Goal: Check status: Check status

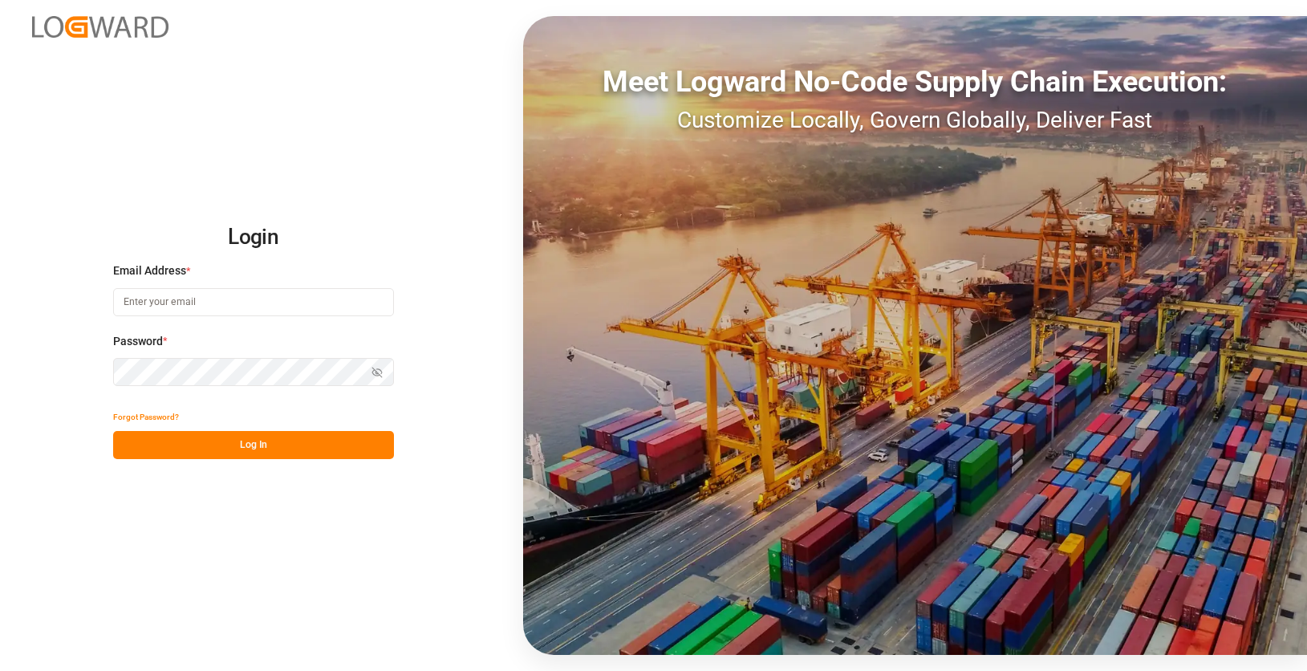
type input "[EMAIL_ADDRESS][DOMAIN_NAME]"
click at [246, 461] on div "Login Email Address * [EMAIL_ADDRESS][DOMAIN_NAME] Password * Show password For…" at bounding box center [653, 335] width 1307 height 671
click at [256, 452] on button "Log In" at bounding box center [253, 445] width 281 height 28
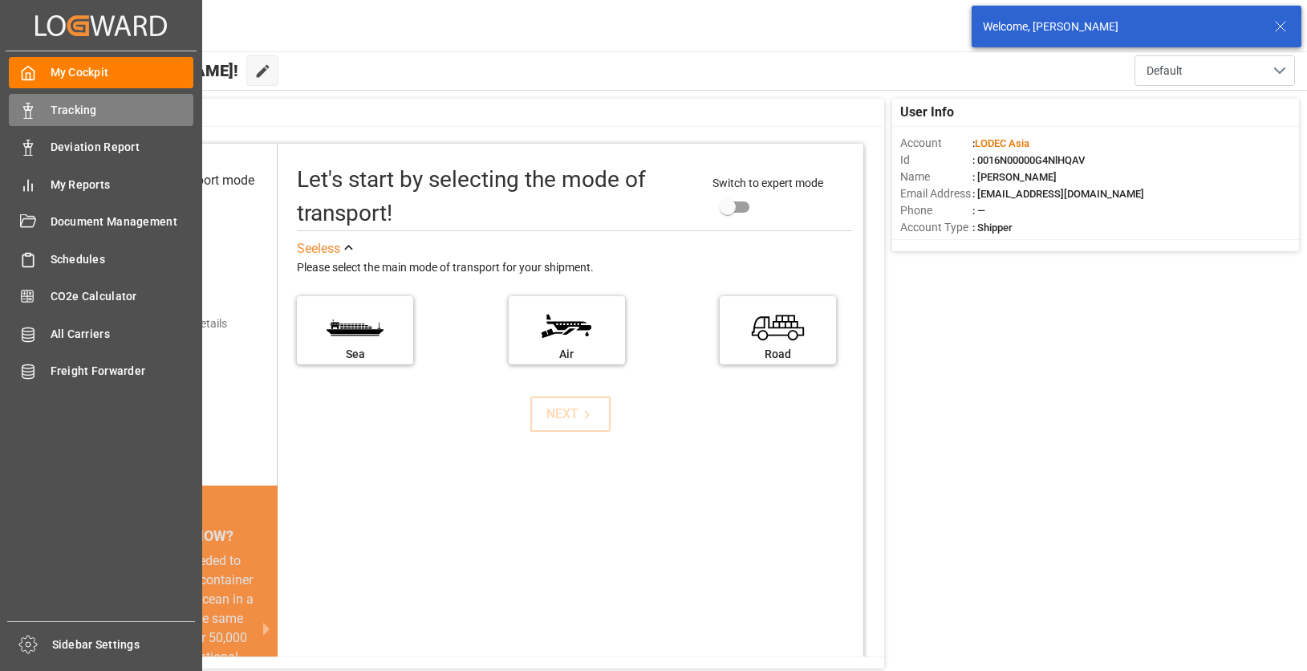
click at [28, 116] on icon at bounding box center [28, 111] width 16 height 16
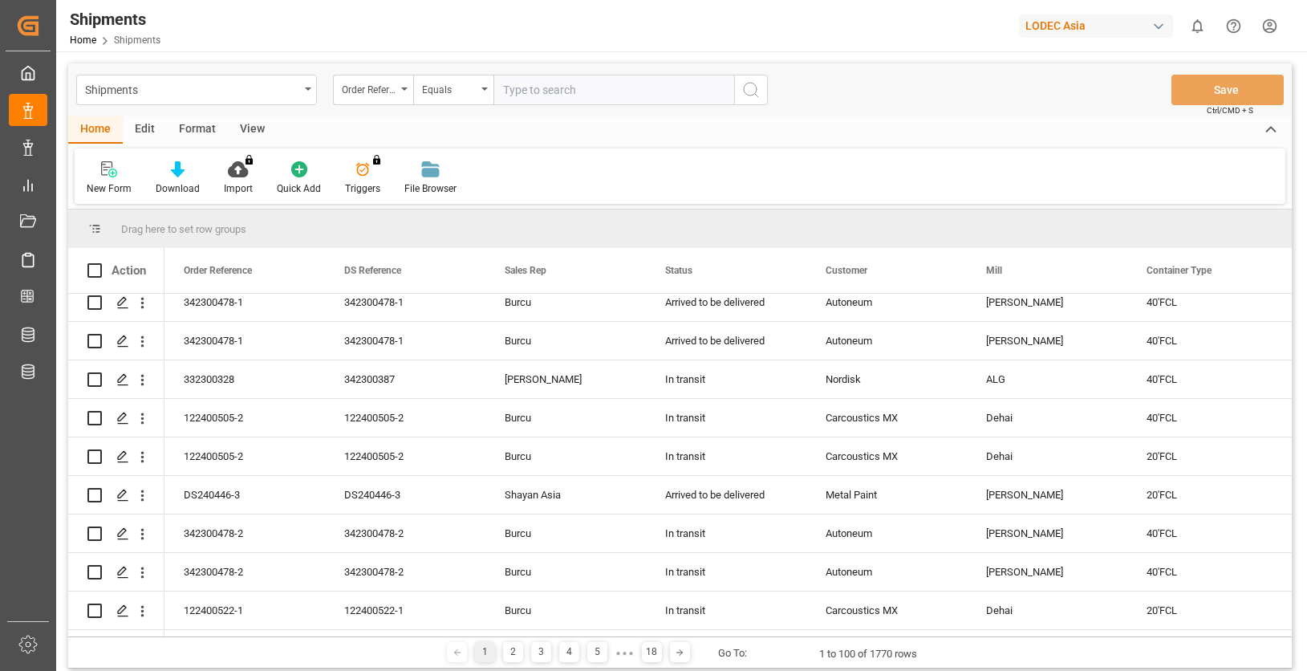
scroll to position [160, 0]
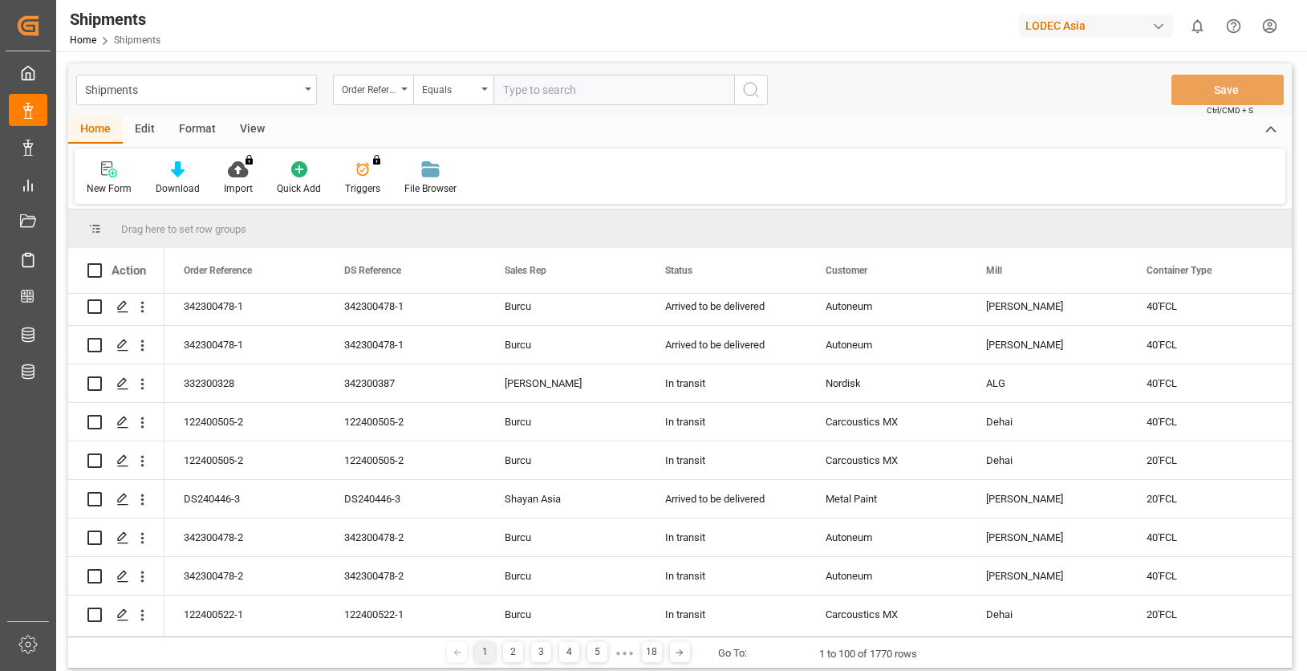
click at [553, 107] on div "Shipments Order Reference Equals Save Ctrl/CMD + S" at bounding box center [679, 89] width 1223 height 53
click at [554, 97] on input "text" at bounding box center [613, 90] width 241 height 30
type input "ds251007"
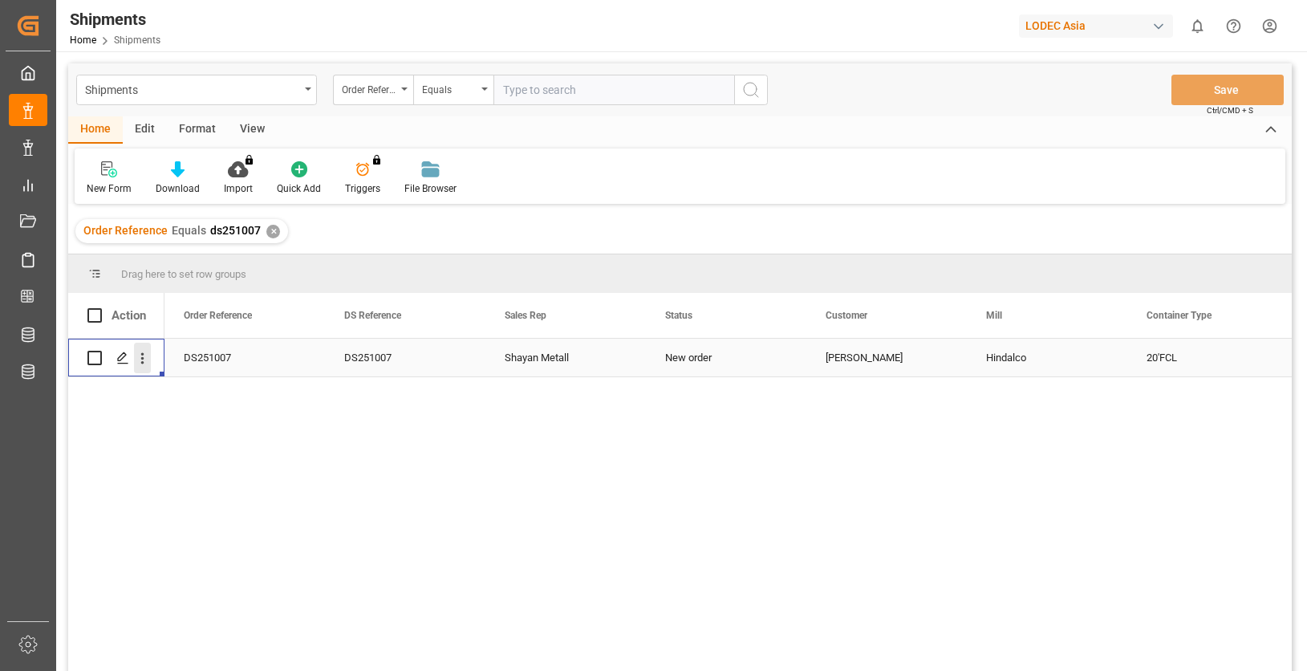
click at [148, 359] on icon "open menu" at bounding box center [142, 358] width 17 height 17
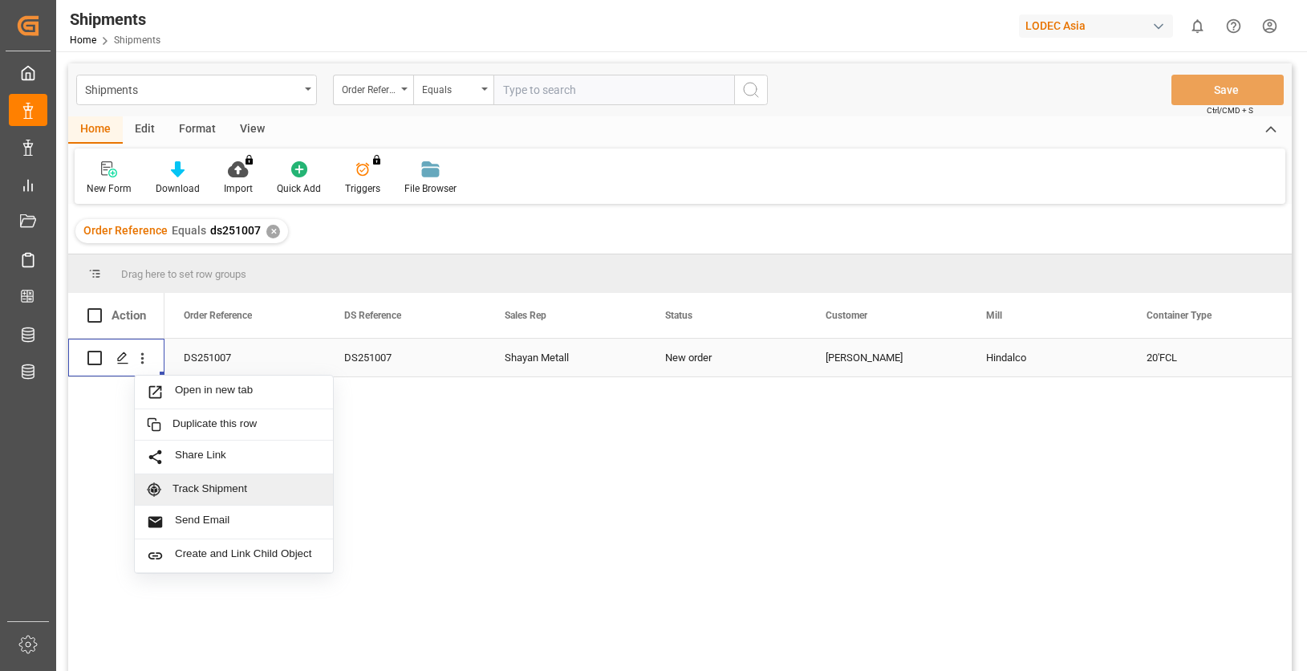
click at [274, 482] on span "Track Shipment" at bounding box center [246, 489] width 148 height 14
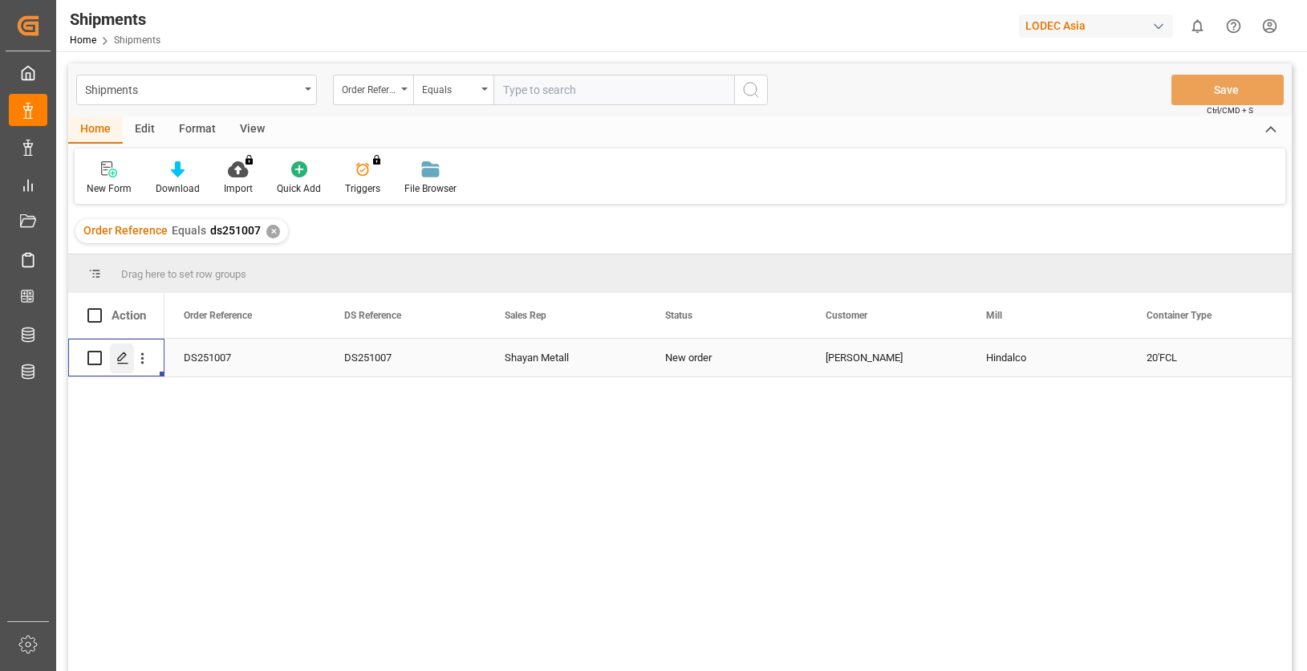
click at [127, 357] on icon "Press SPACE to select this row." at bounding box center [122, 357] width 13 height 13
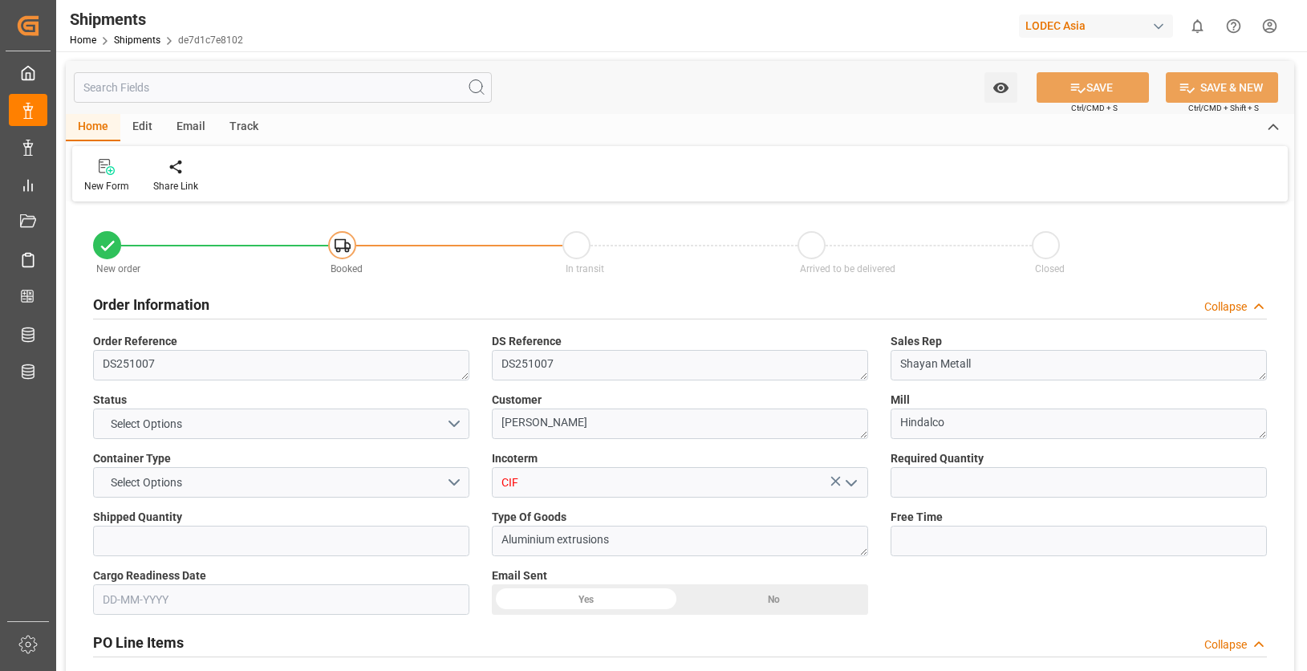
type input "1"
type input "14"
type input "9369734"
type input "9304459"
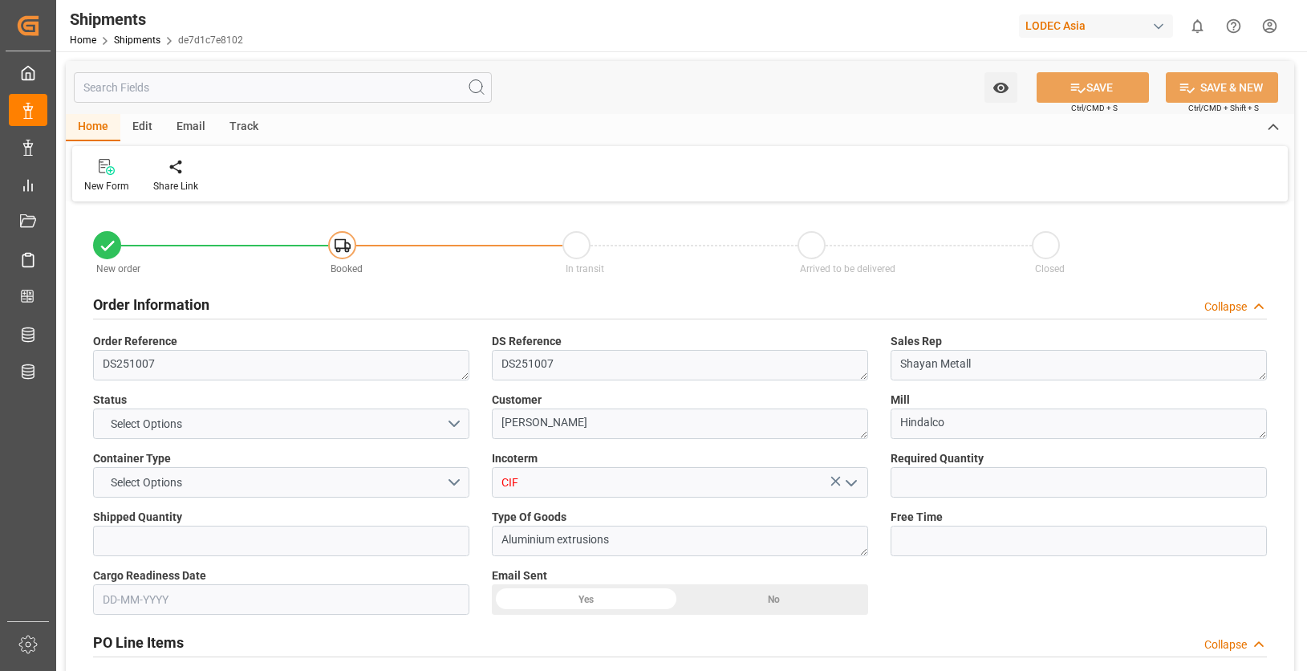
type input "9304459"
type input "INNSA"
type input "DEHAM"
type input "INNSA"
type input "DEHAM"
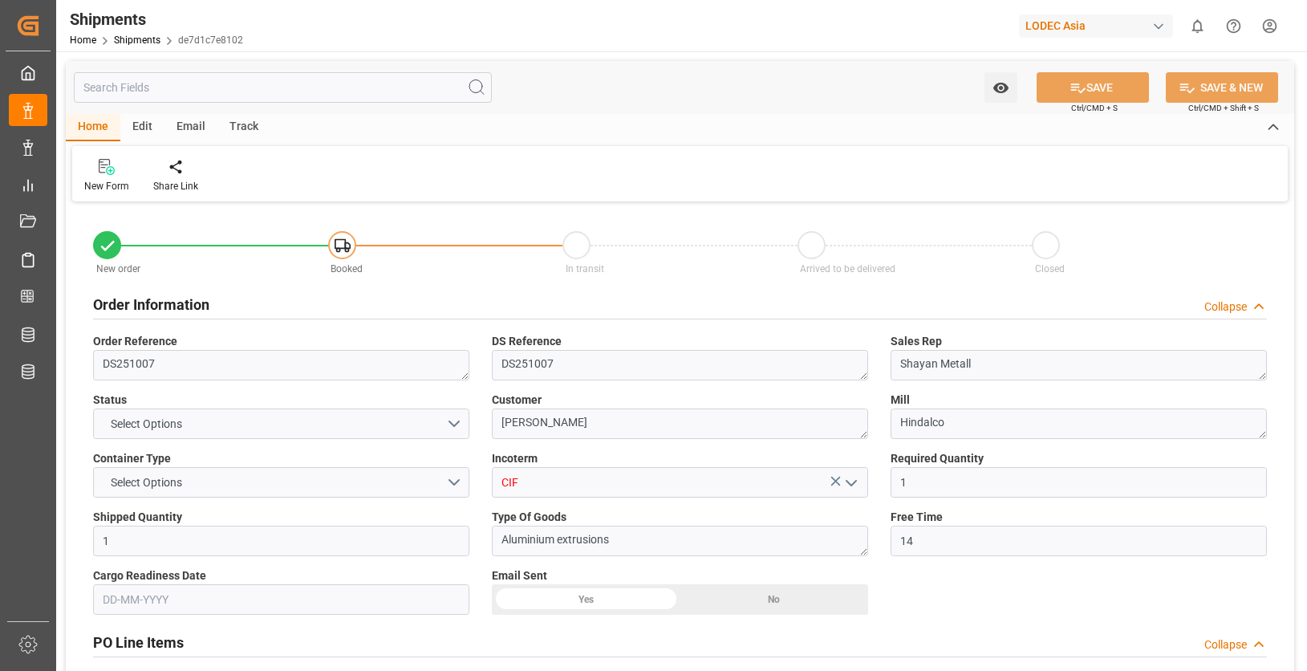
type input "[DATE]"
type input "[DATE] 00:00"
type input "[DATE] 12:00"
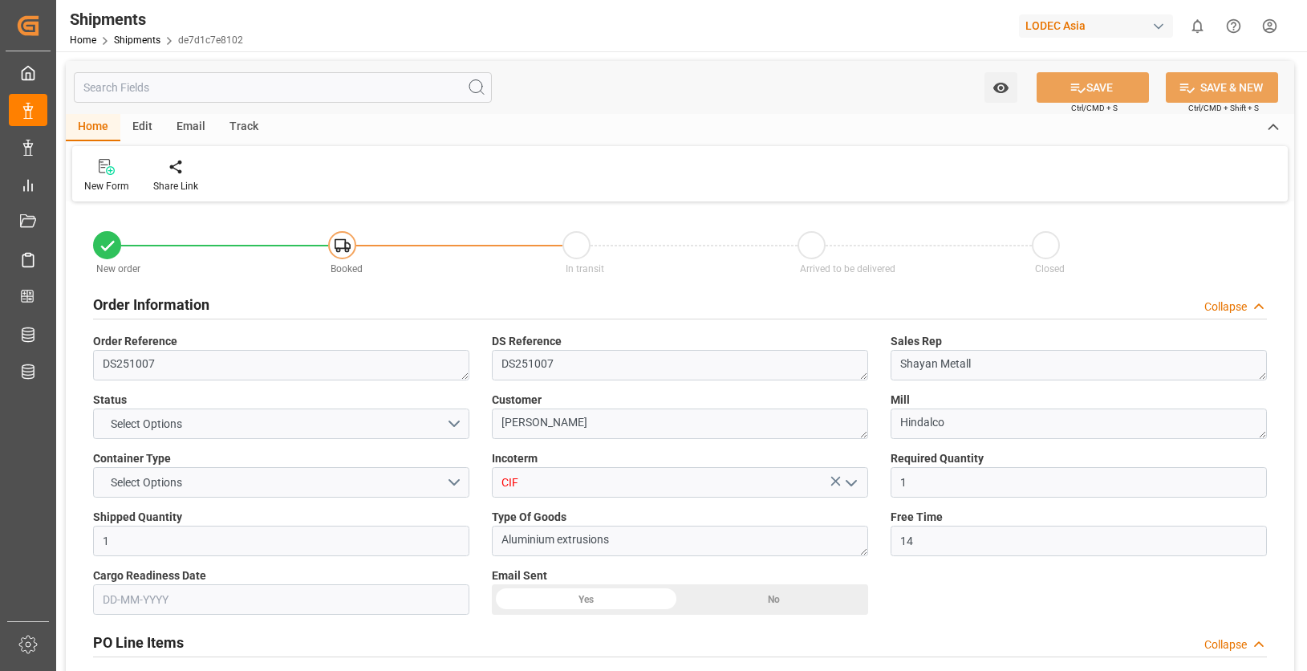
type input "[DATE] 21:14"
type input "[DATE] 07:04"
type input "[DATE] 12:00"
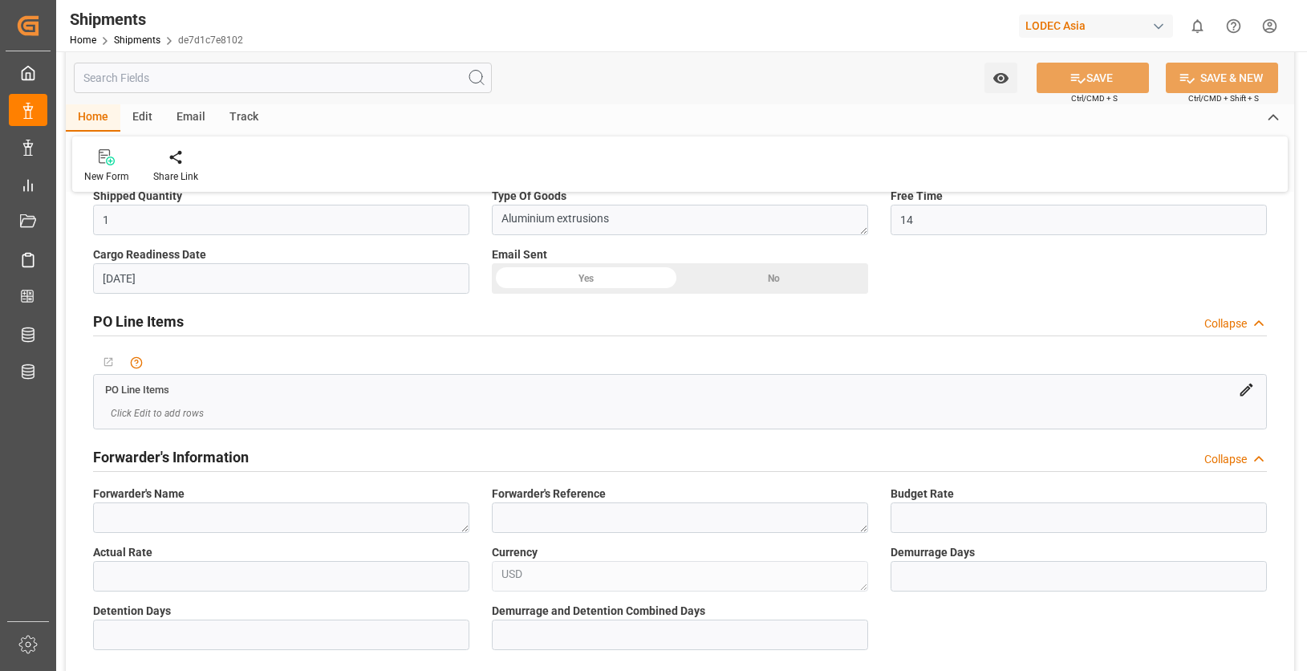
scroll to position [80, 0]
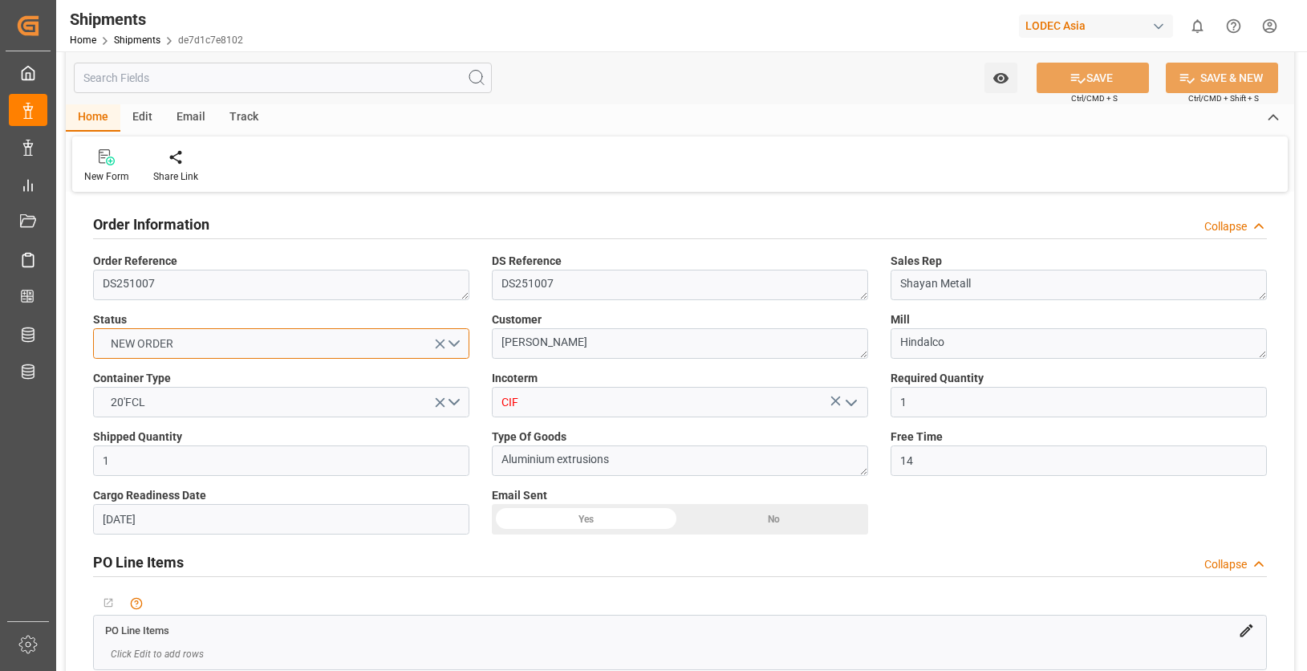
click at [347, 340] on button "NEW ORDER" at bounding box center [281, 343] width 376 height 30
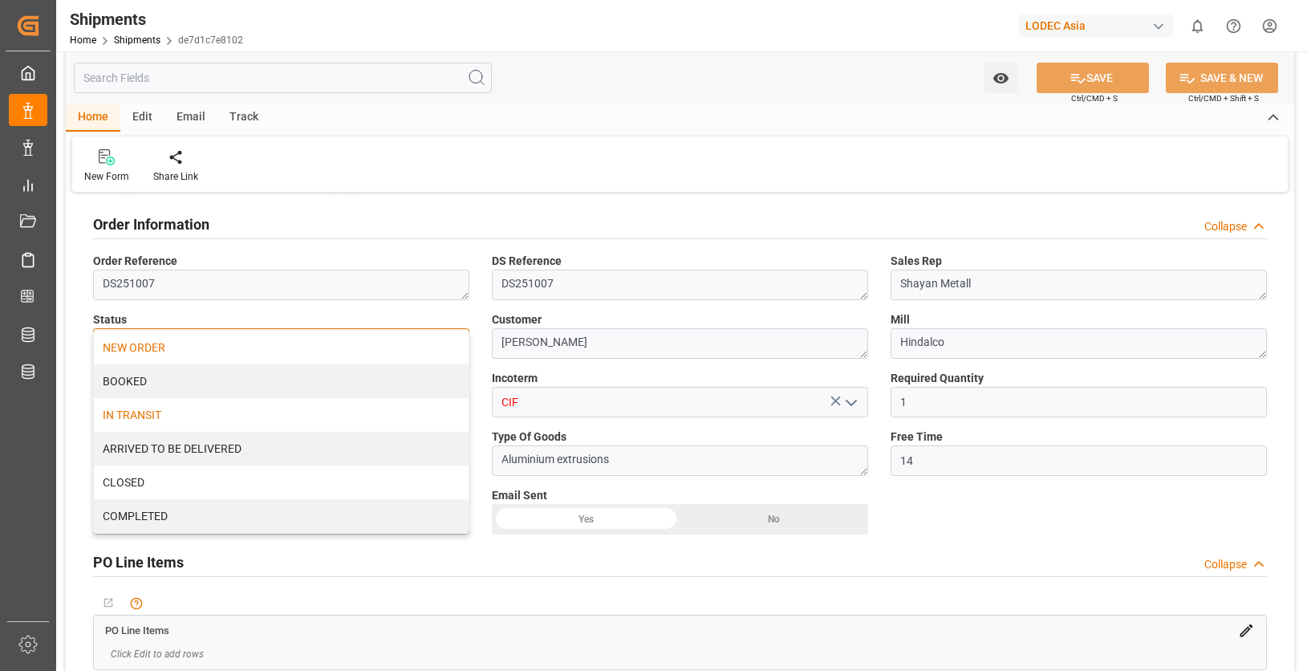
click at [284, 413] on div "IN TRANSIT" at bounding box center [281, 415] width 375 height 34
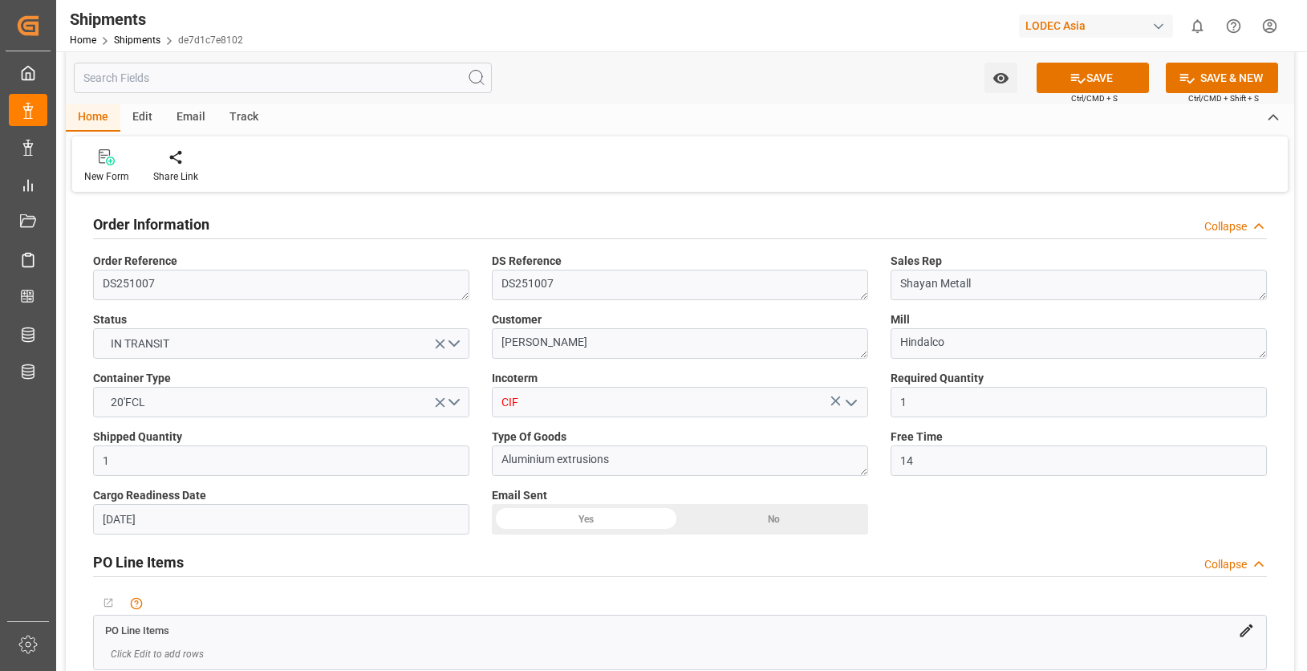
click at [341, 375] on label "Container Type" at bounding box center [281, 378] width 376 height 17
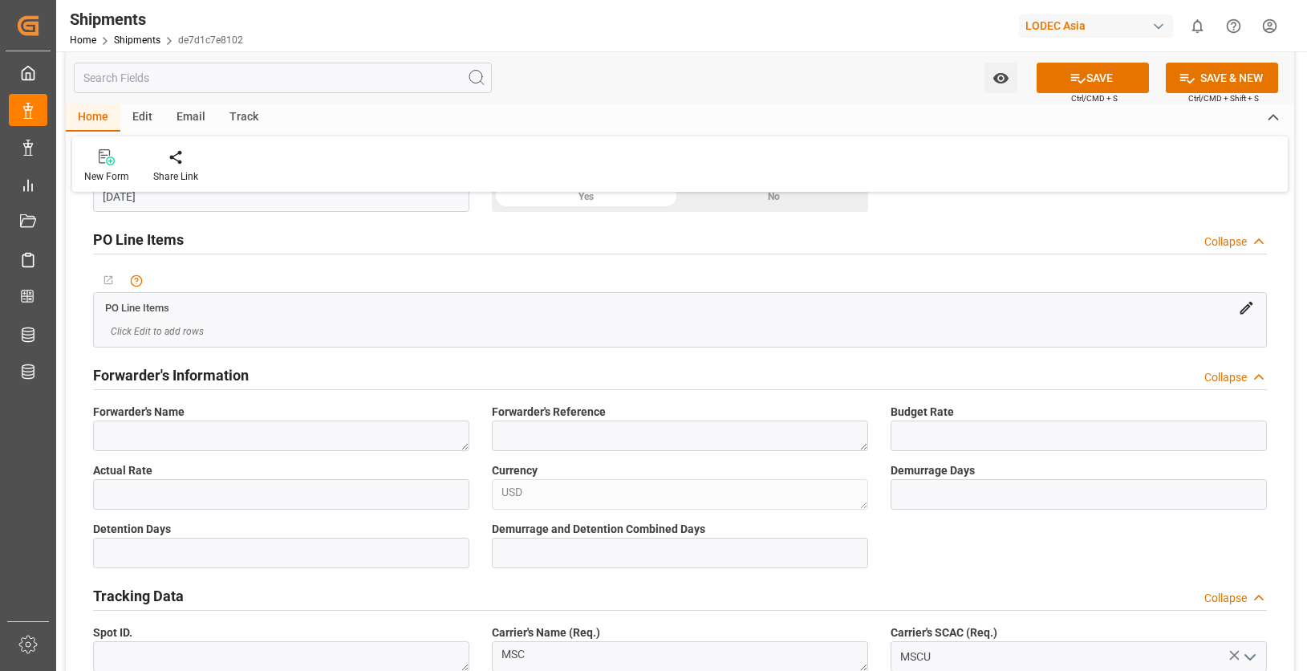
scroll to position [401, 0]
click at [1239, 374] on div "Collapse" at bounding box center [1225, 379] width 43 height 17
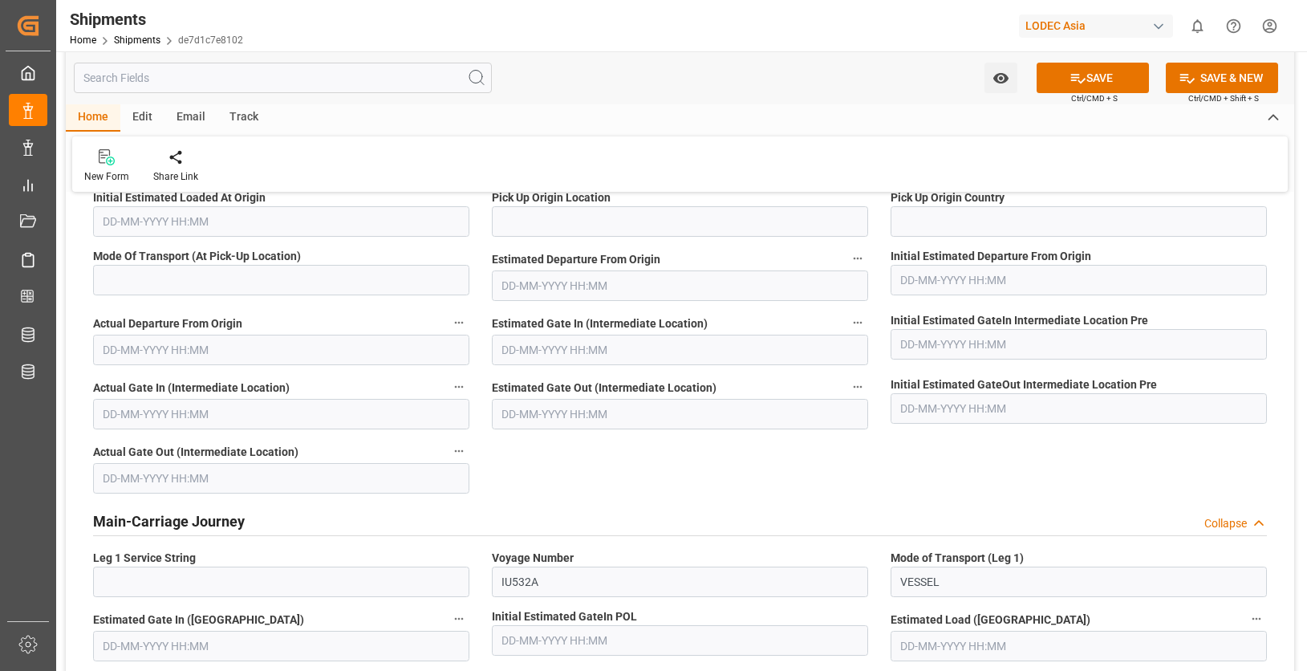
scroll to position [2006, 0]
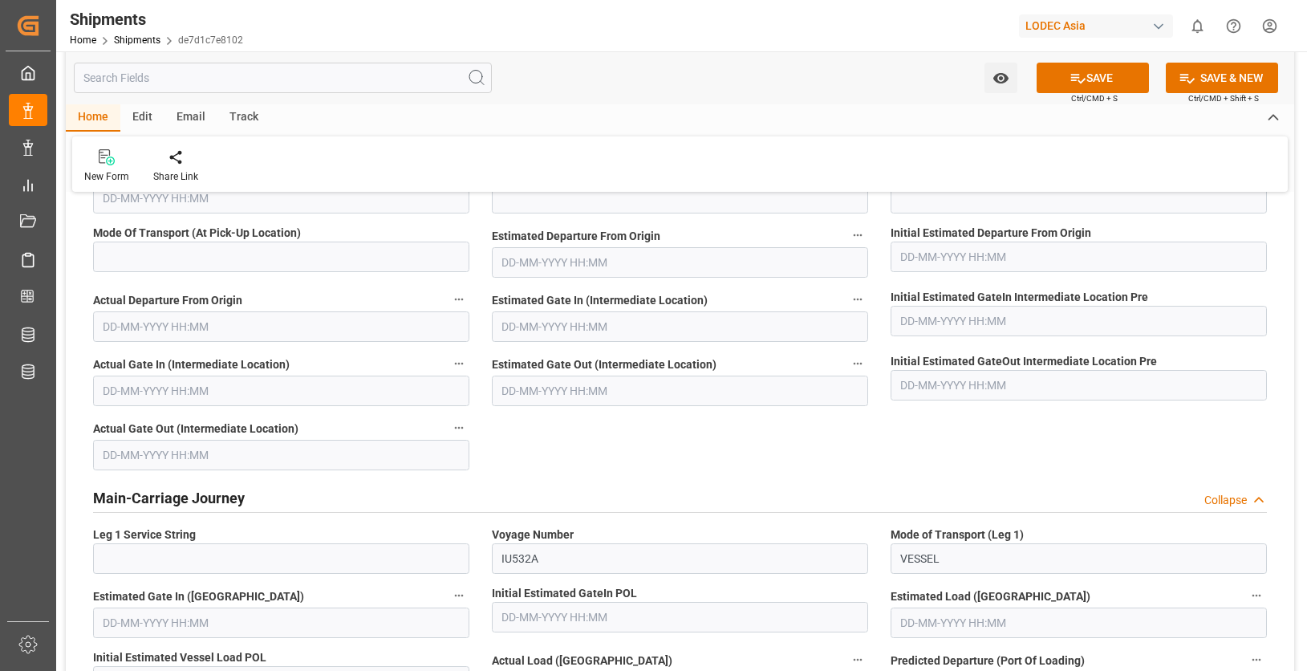
click at [614, 497] on div "Main-Carriage Journey Collapse" at bounding box center [680, 496] width 1174 height 30
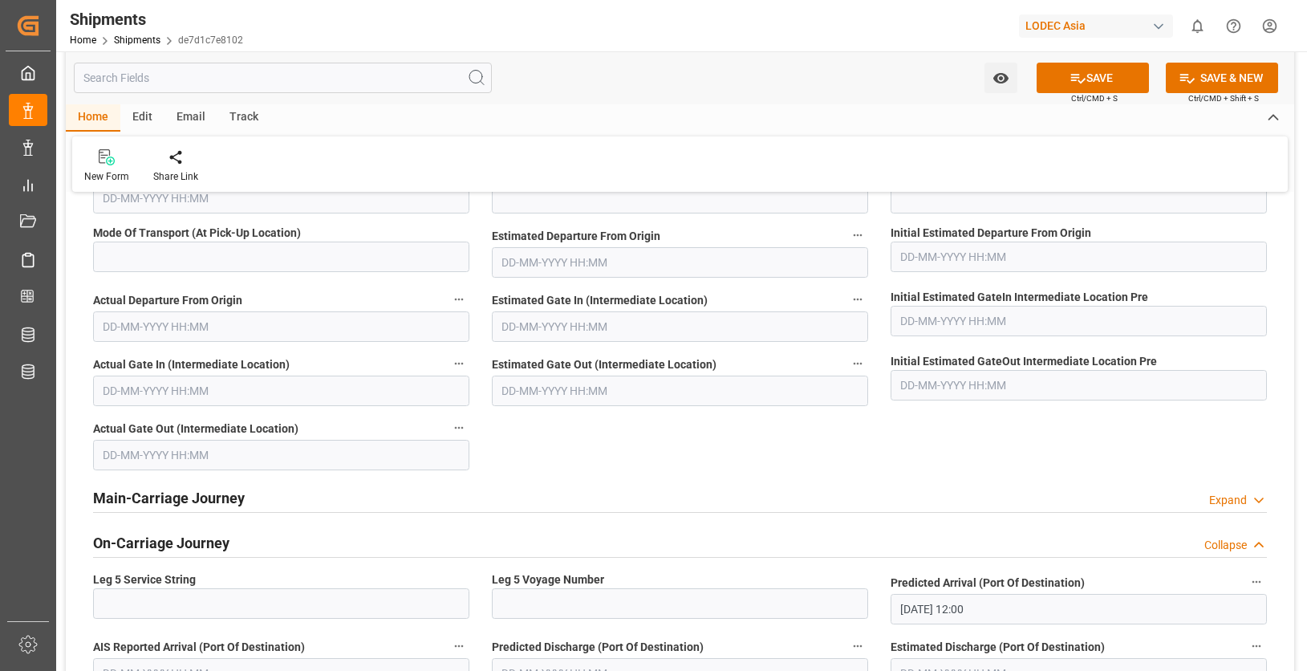
click at [603, 538] on div "On-Carriage Journey Collapse" at bounding box center [680, 541] width 1174 height 30
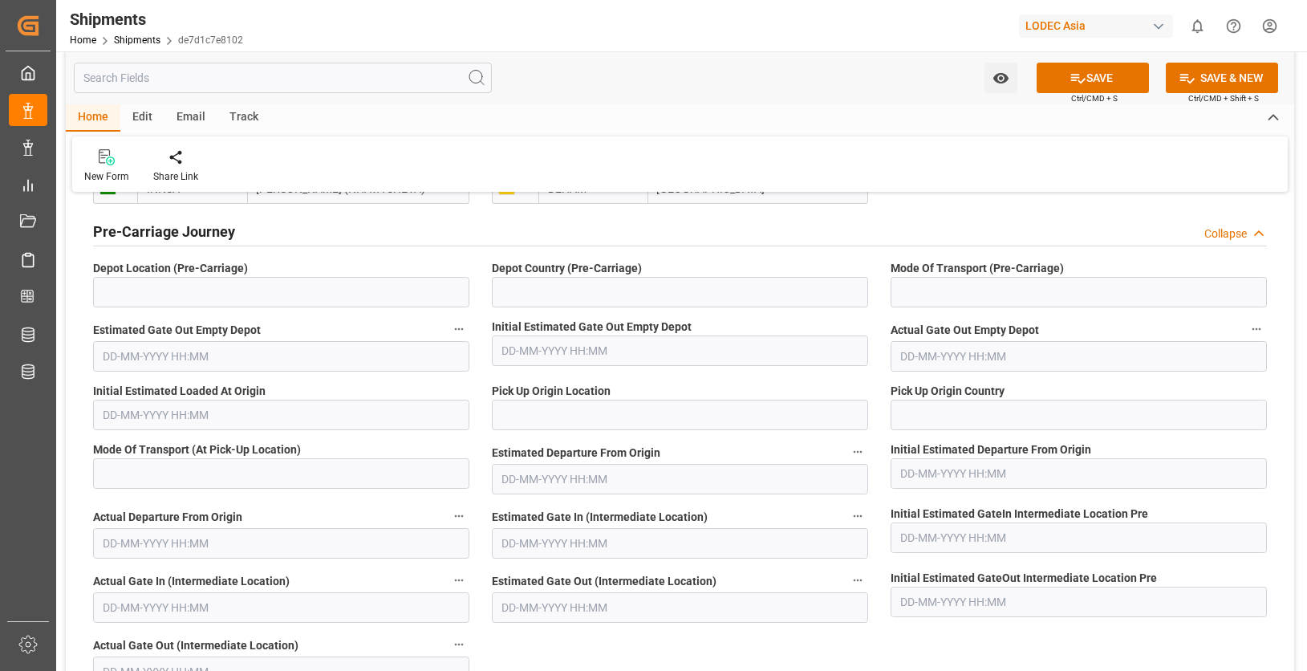
scroll to position [1765, 0]
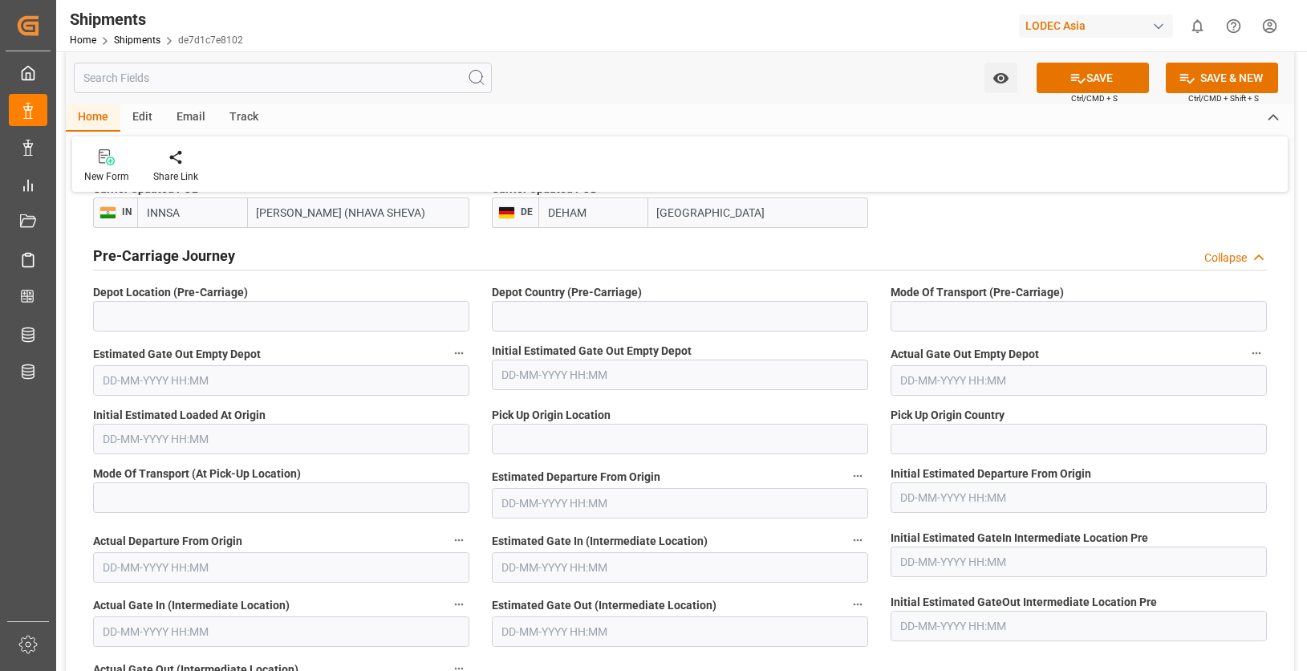
click at [546, 256] on div "Pre-Carriage Journey Collapse" at bounding box center [680, 254] width 1174 height 30
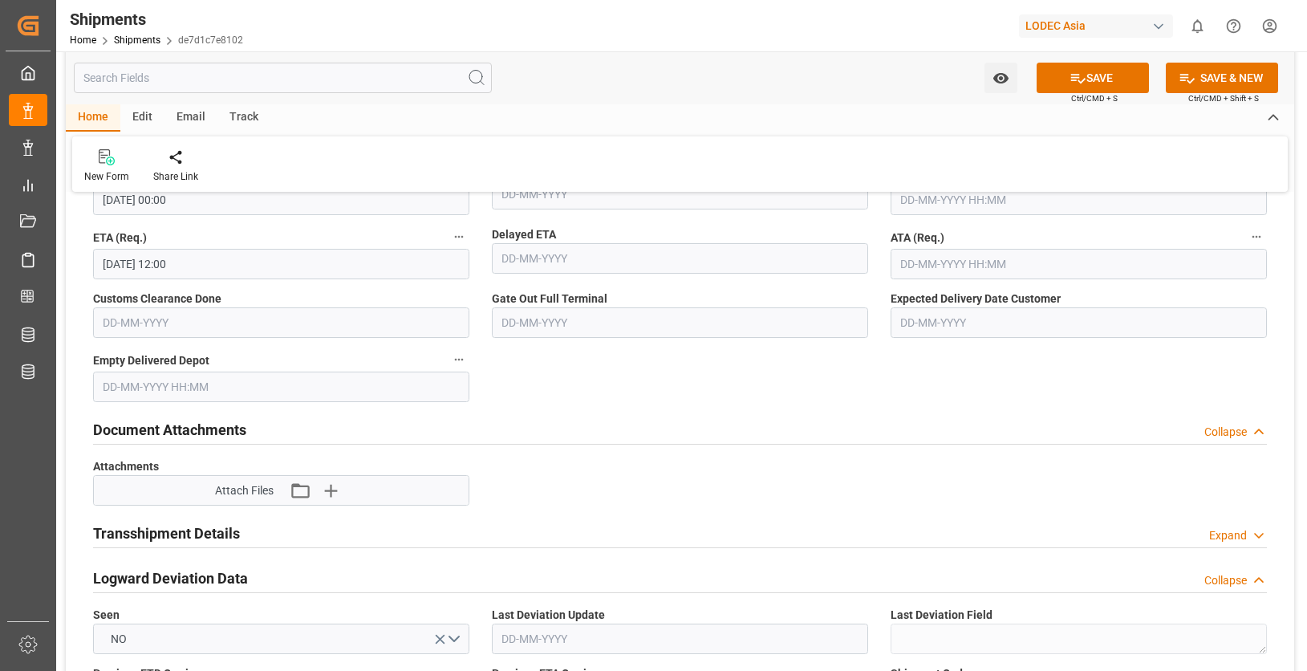
scroll to position [963, 0]
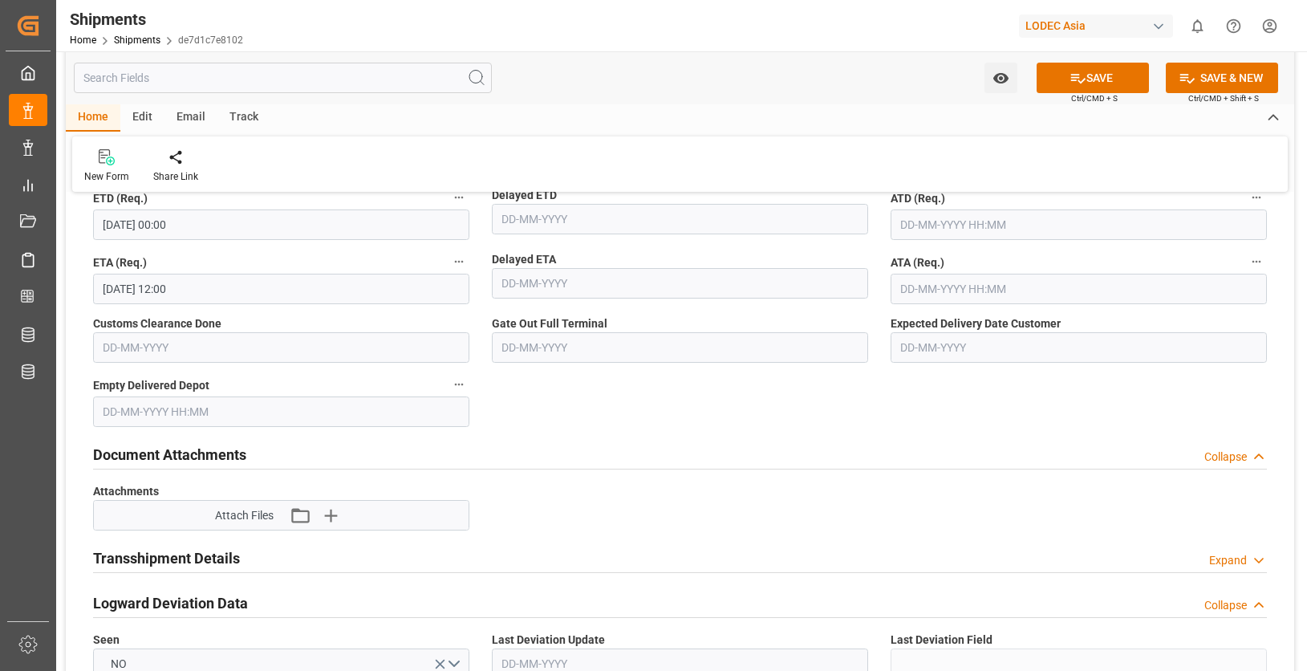
click at [608, 554] on div "Transshipment Details Expand" at bounding box center [680, 556] width 1174 height 30
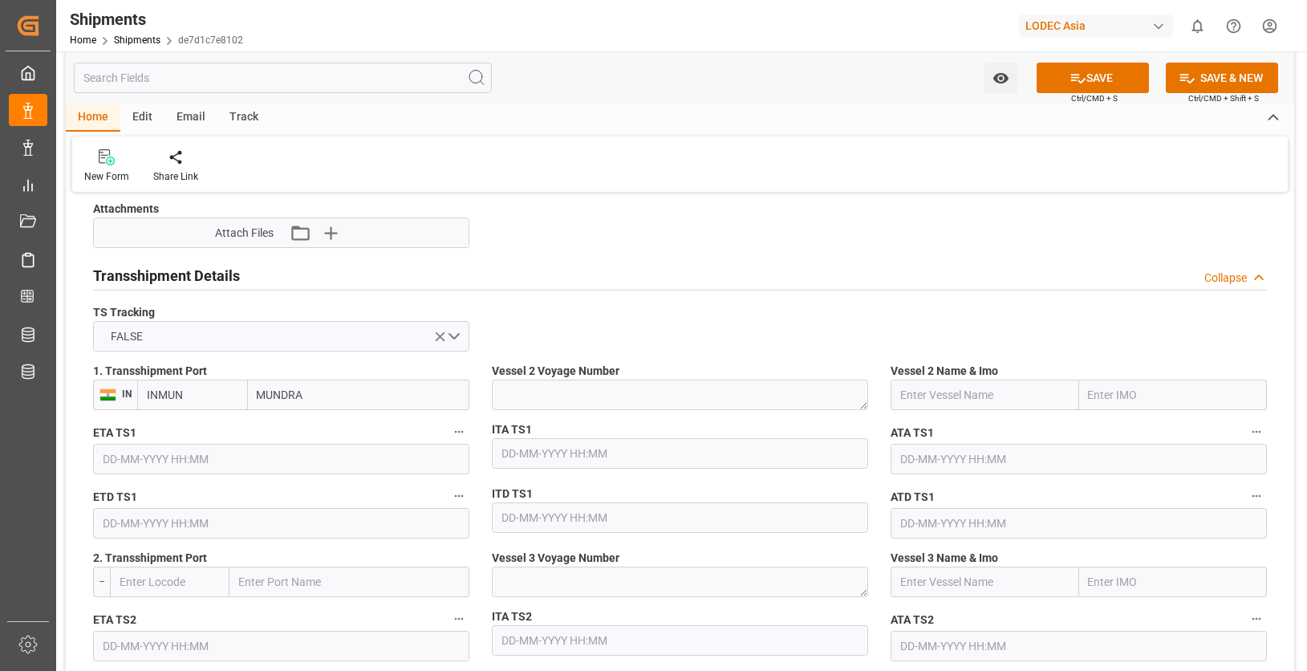
scroll to position [1284, 0]
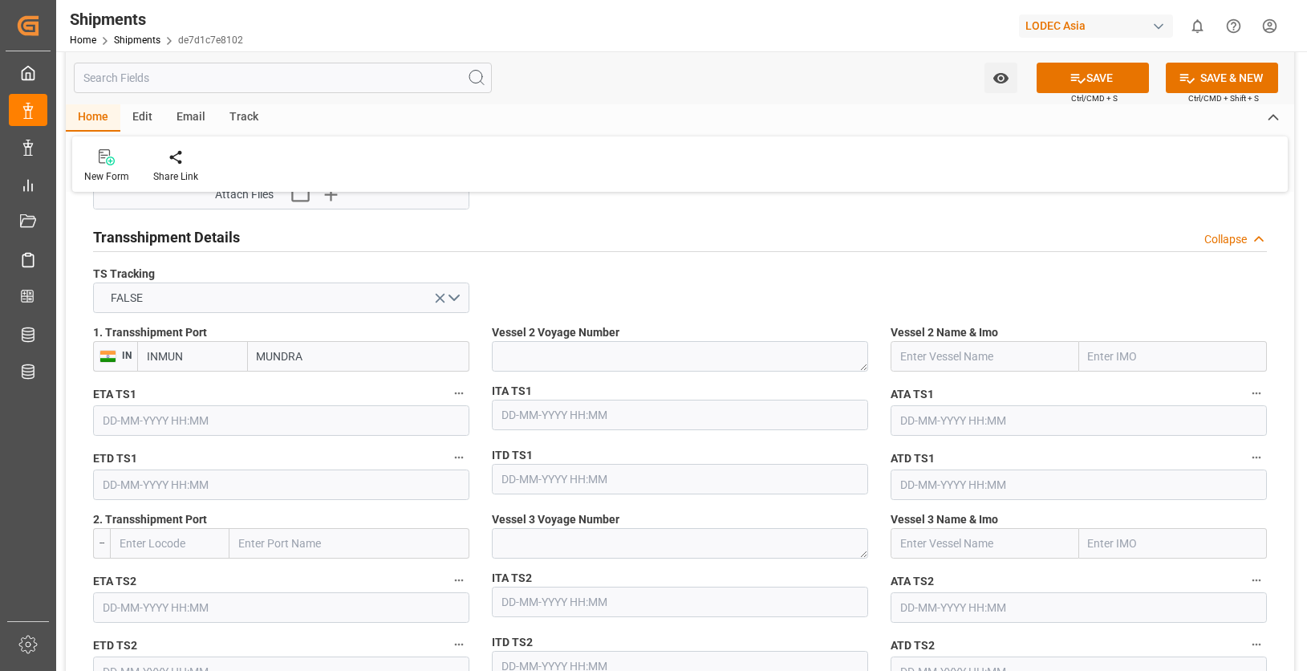
click at [640, 241] on div "Transshipment Details Collapse" at bounding box center [680, 236] width 1174 height 30
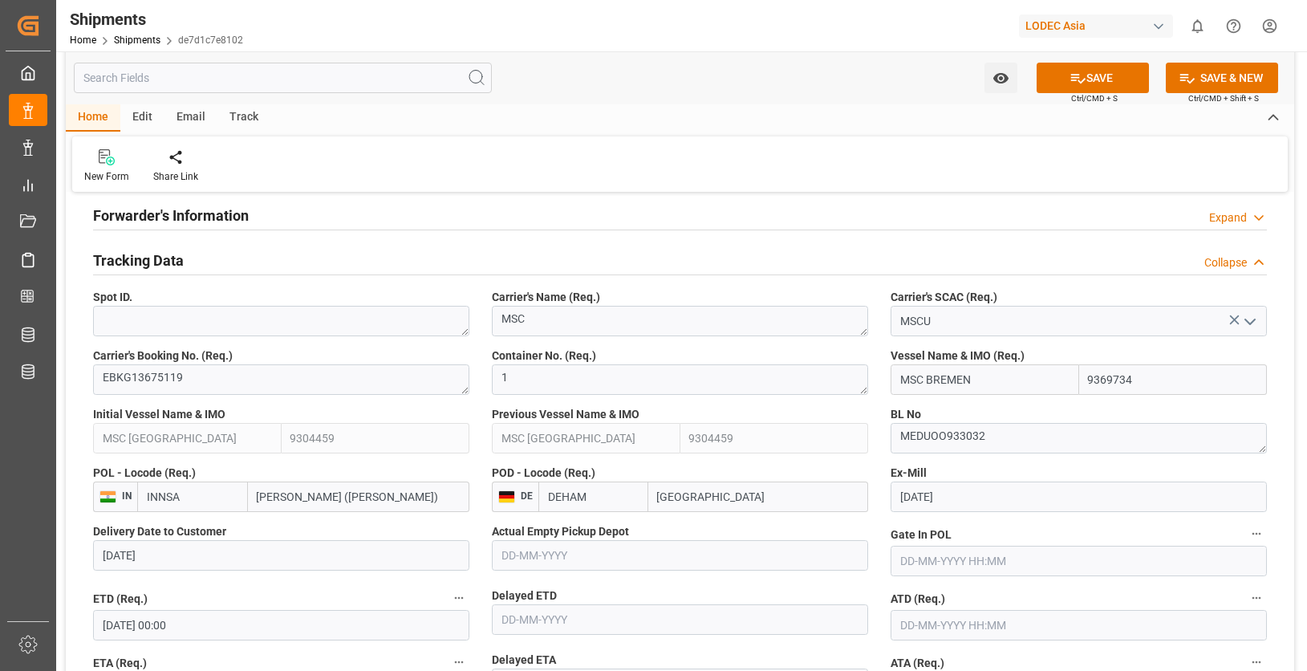
scroll to position [572, 0]
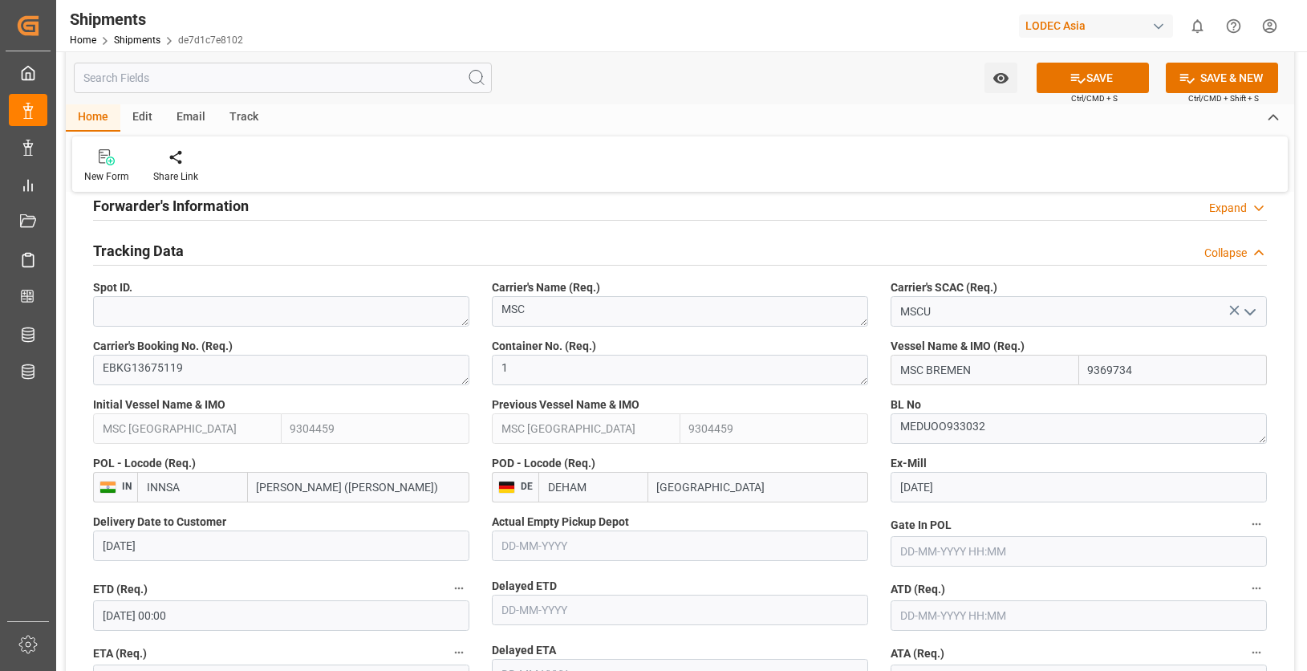
click at [249, 114] on div "Track" at bounding box center [243, 117] width 53 height 27
click at [120, 168] on div "Tracking" at bounding box center [103, 165] width 62 height 35
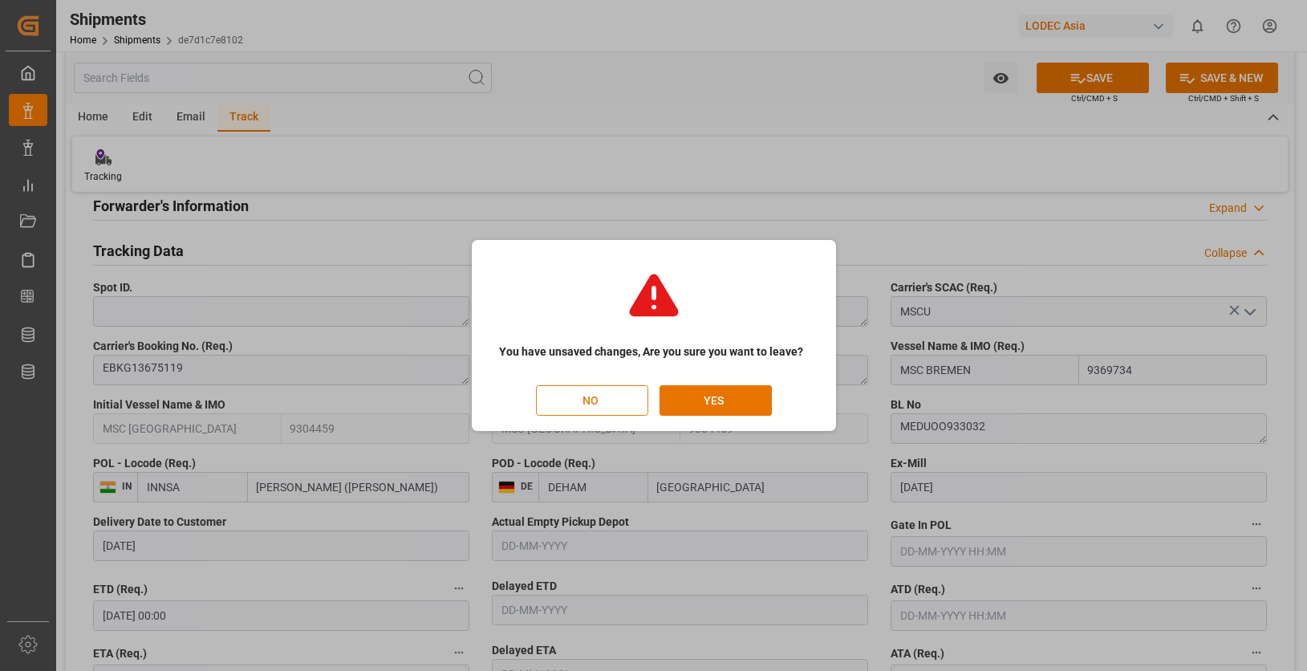
click at [572, 408] on button "NO" at bounding box center [592, 400] width 112 height 30
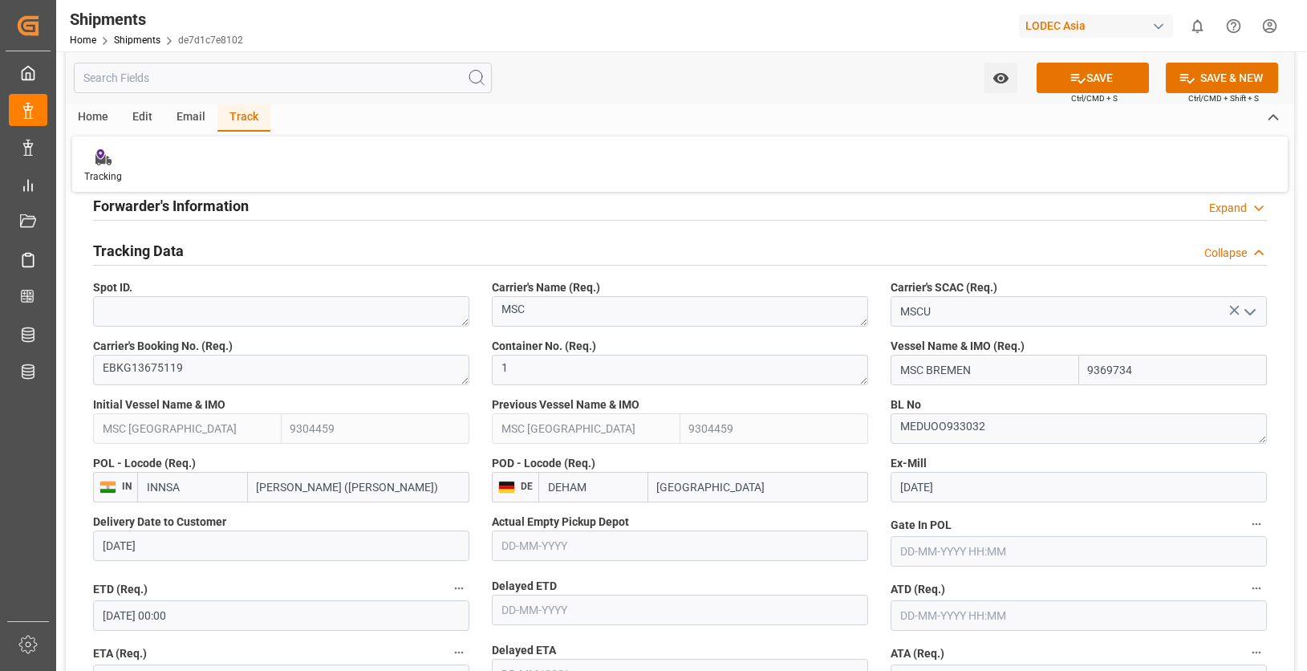
click at [108, 122] on div "Home" at bounding box center [93, 117] width 55 height 27
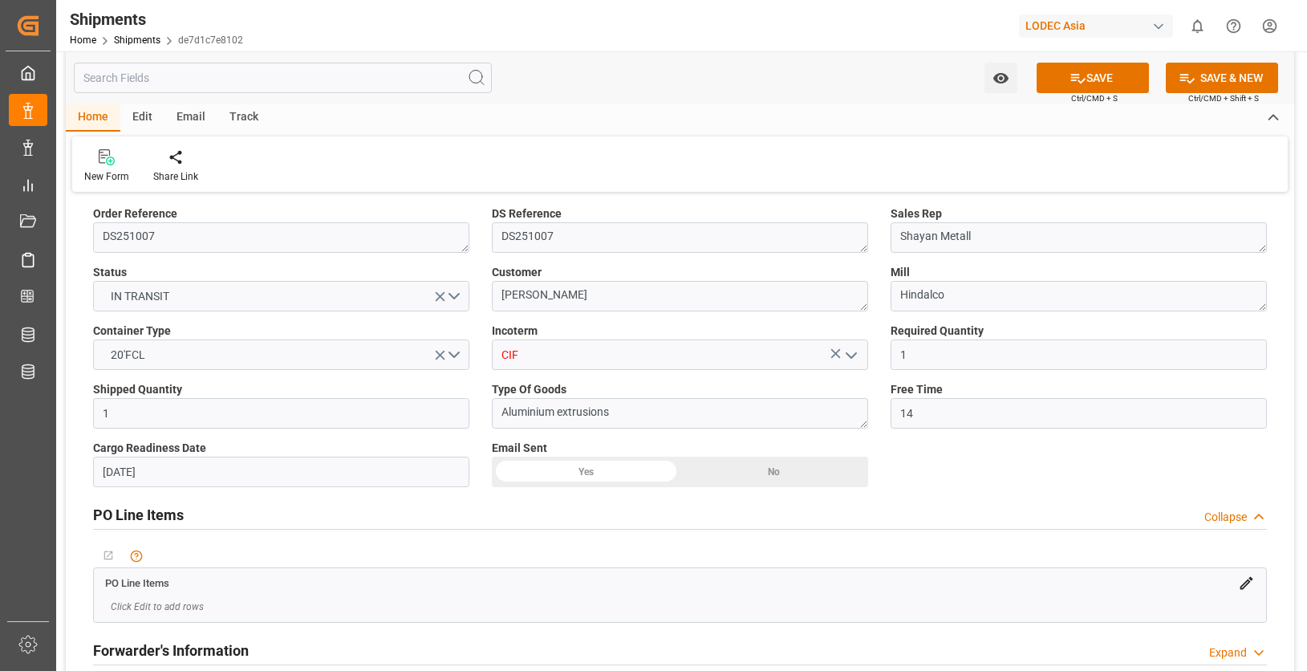
scroll to position [91, 0]
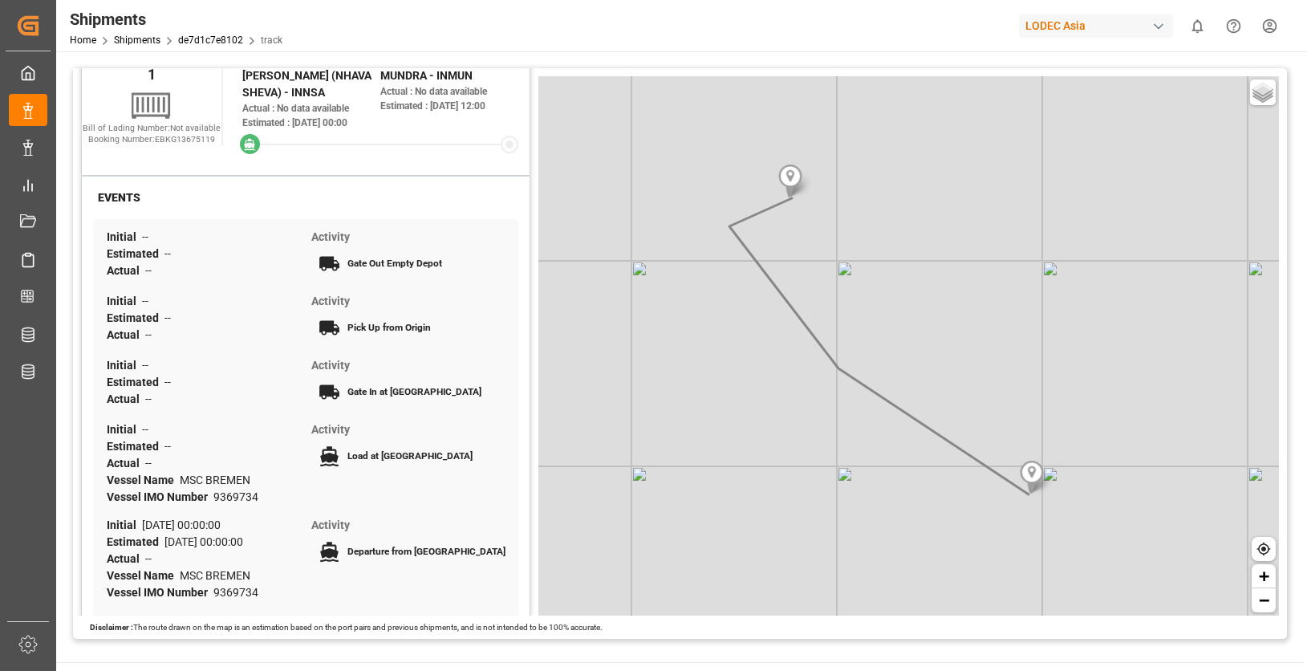
scroll to position [160, 0]
